Goal: Task Accomplishment & Management: Use online tool/utility

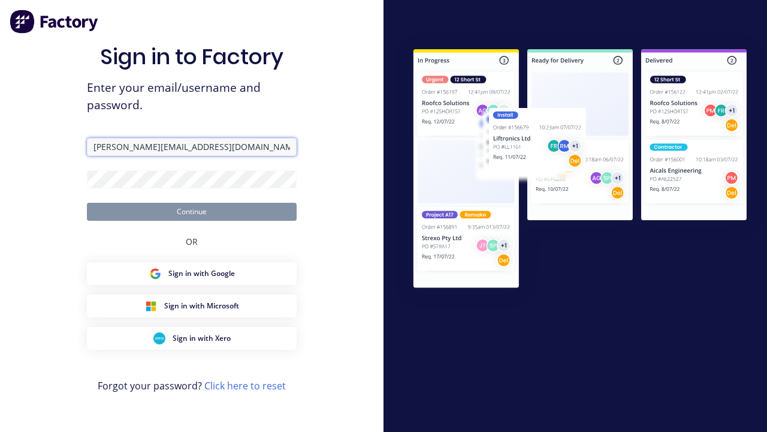
type input "[PERSON_NAME][EMAIL_ADDRESS][DOMAIN_NAME]"
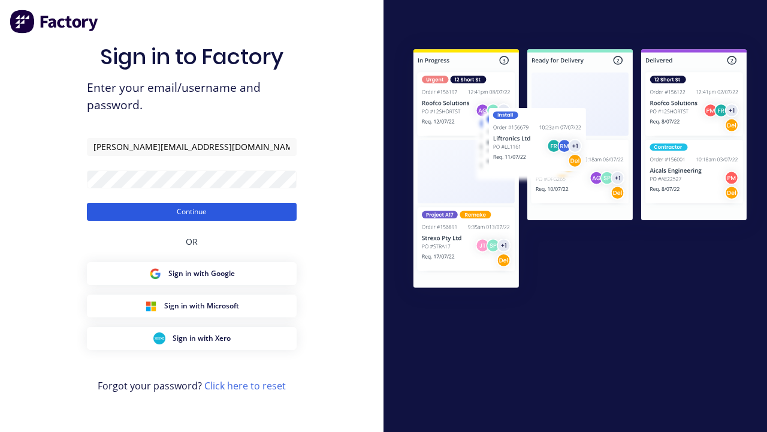
click at [192, 211] on button "Continue" at bounding box center [192, 212] width 210 height 18
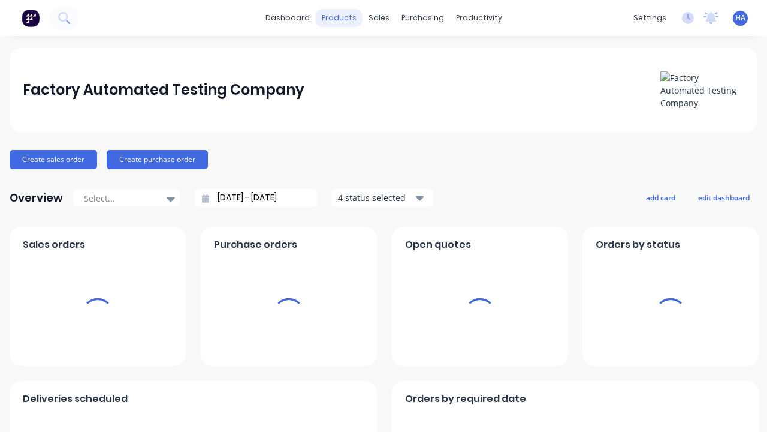
click at [340, 18] on div "products" at bounding box center [339, 18] width 47 height 18
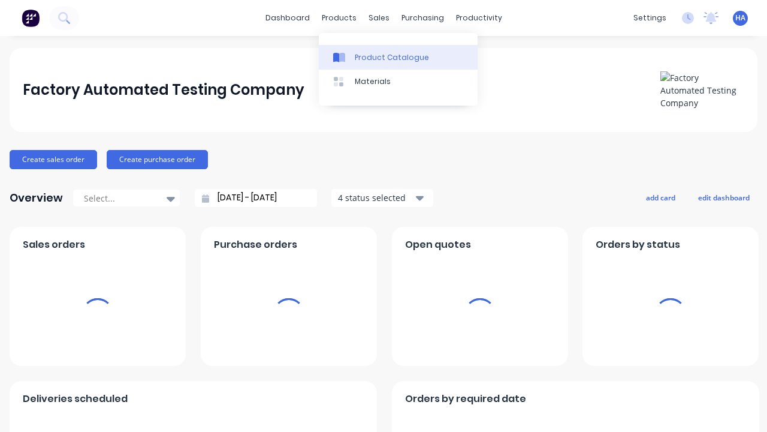
click at [398, 57] on div "Product Catalogue" at bounding box center [392, 57] width 74 height 11
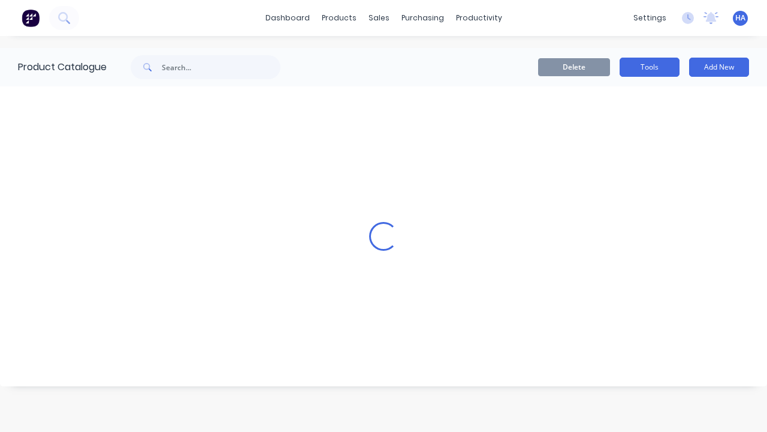
click at [650, 67] on button "Tools" at bounding box center [650, 67] width 60 height 19
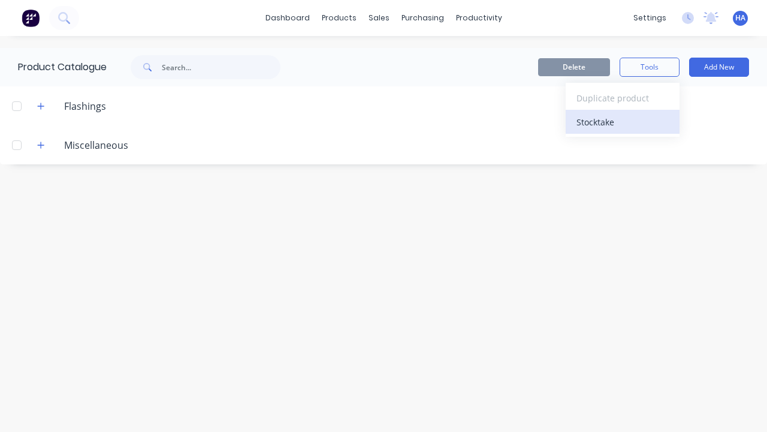
click at [623, 122] on div "Stocktake" at bounding box center [623, 121] width 92 height 17
